Goal: Find specific page/section: Find specific page/section

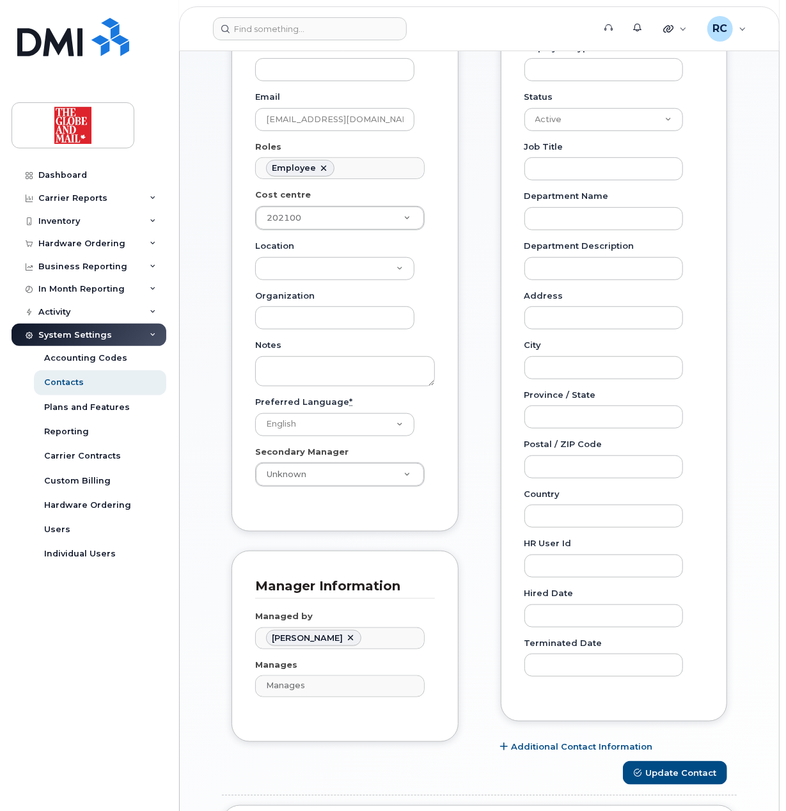
scroll to position [37, 0]
click at [54, 47] on img at bounding box center [73, 37] width 112 height 38
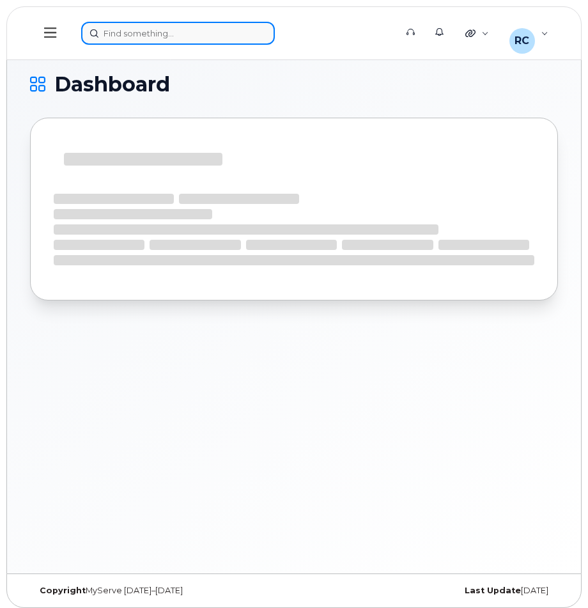
click at [203, 34] on div at bounding box center [234, 33] width 306 height 23
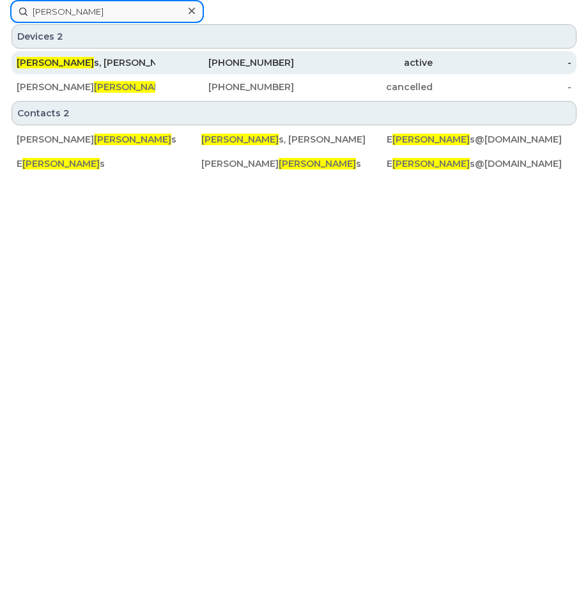
type input "atkin"
click at [65, 59] on div "Atkin s, Eric" at bounding box center [86, 62] width 139 height 13
